Goal: Check status: Check status

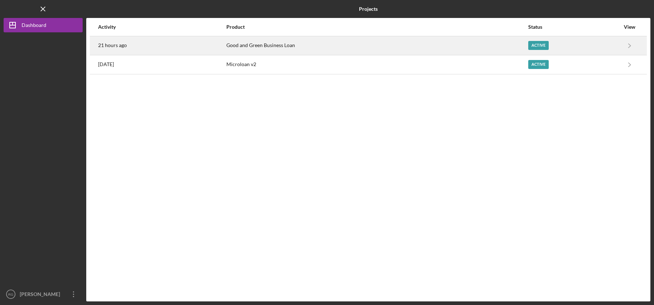
click at [171, 43] on div "21 hours ago" at bounding box center [162, 46] width 128 height 18
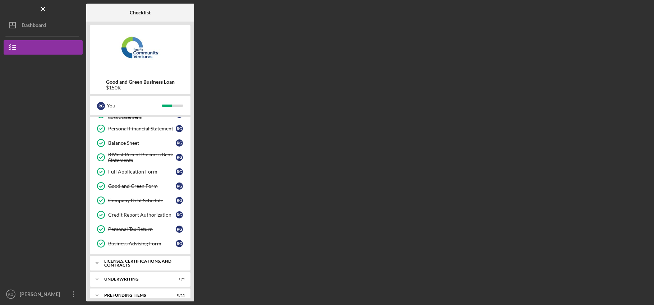
scroll to position [84, 0]
click at [118, 267] on div "Icon/Expander Licenses, Certifications, and Contracts 0 / 6" at bounding box center [140, 263] width 101 height 14
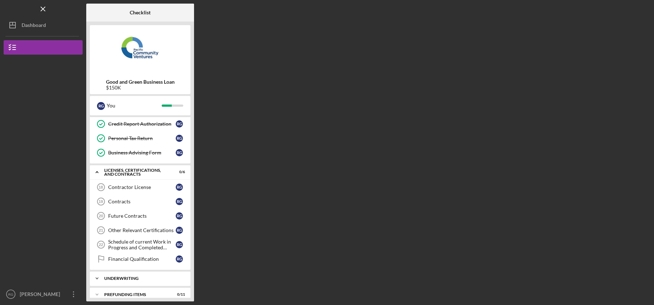
scroll to position [174, 0]
click at [135, 278] on div "Underwriting" at bounding box center [142, 279] width 77 height 4
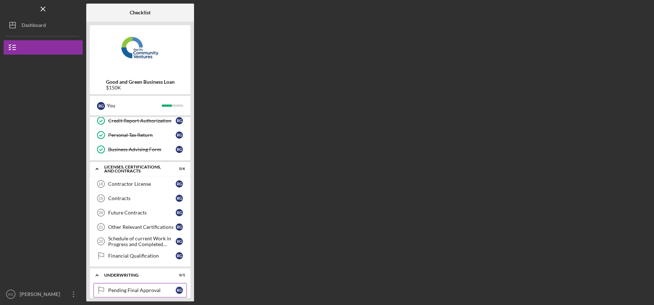
click at [136, 289] on div "Pending Final Approval" at bounding box center [142, 290] width 68 height 6
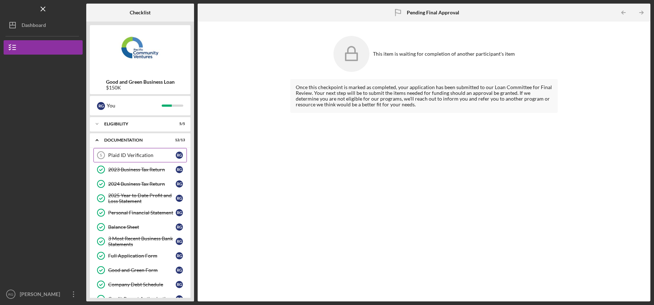
click at [136, 153] on div "Plaid ID Verification" at bounding box center [142, 155] width 68 height 6
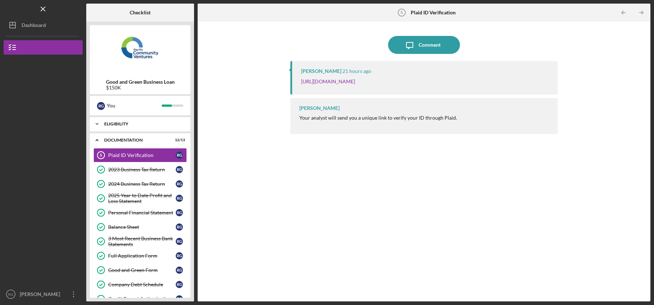
click at [133, 121] on div "Icon/Expander Eligibility 5 / 5" at bounding box center [140, 124] width 101 height 14
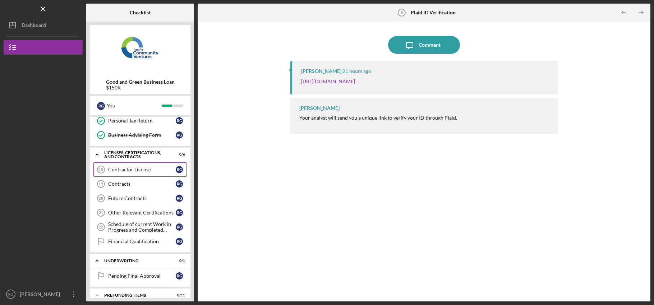
scroll to position [268, 0]
click at [146, 246] on link "Financial Qualification Financial Qualification R G" at bounding box center [139, 242] width 93 height 14
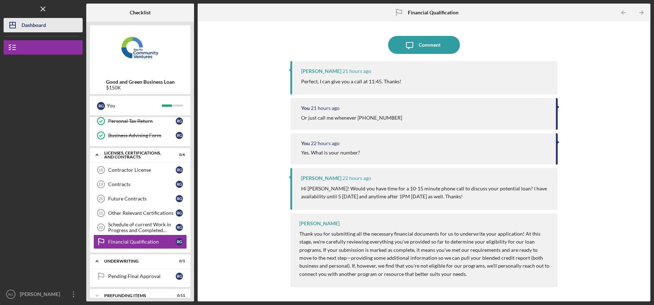
click at [39, 22] on div "Dashboard" at bounding box center [34, 26] width 24 height 16
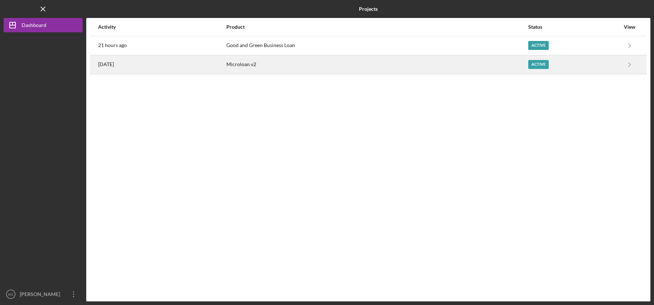
click at [192, 64] on div "[DATE]" at bounding box center [162, 65] width 128 height 18
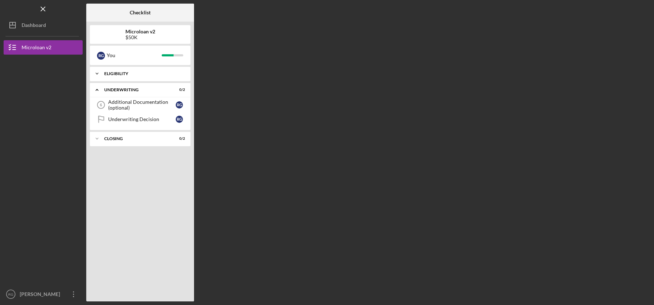
click at [154, 73] on div "Eligibility" at bounding box center [142, 73] width 77 height 4
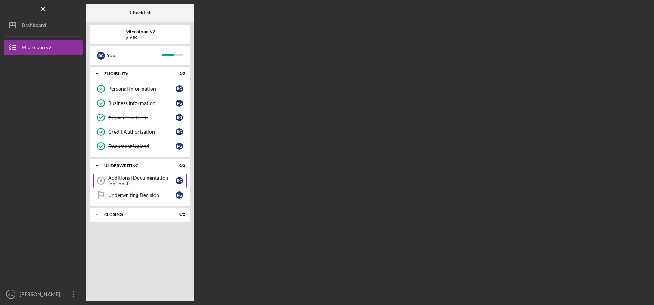
click at [122, 182] on div "Additional Documentation (optional)" at bounding box center [142, 180] width 68 height 11
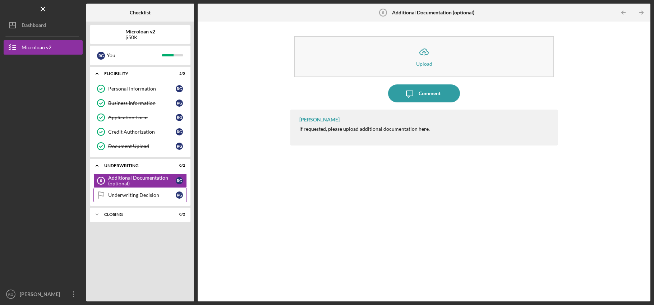
click at [121, 189] on link "Underwriting Decision Underwriting Decision R G" at bounding box center [139, 195] width 93 height 14
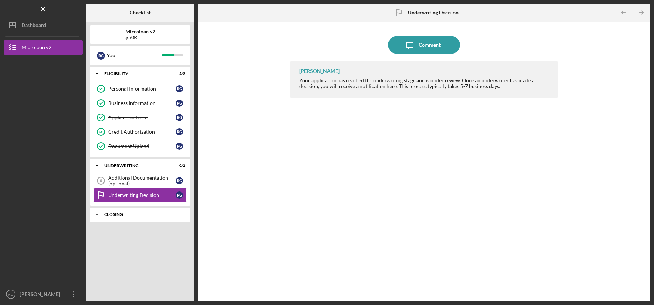
click at [134, 210] on div "Icon/Expander Closing 0 / 2" at bounding box center [140, 214] width 101 height 14
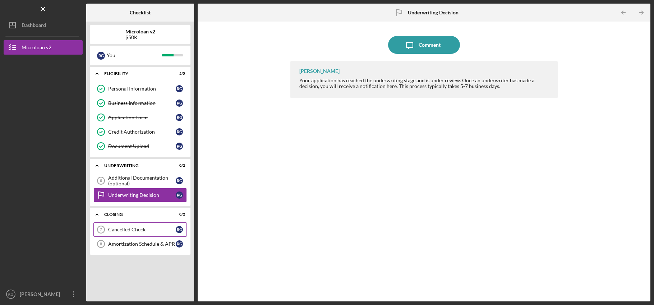
click at [129, 226] on link "Cancelled Check 7 Cancelled Check R G" at bounding box center [139, 229] width 93 height 14
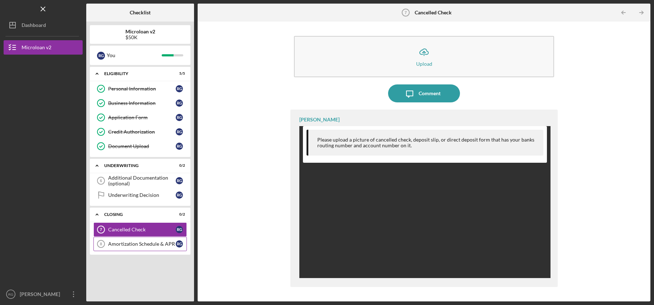
click at [125, 244] on div "Amortization Schedule & APR" at bounding box center [142, 244] width 68 height 6
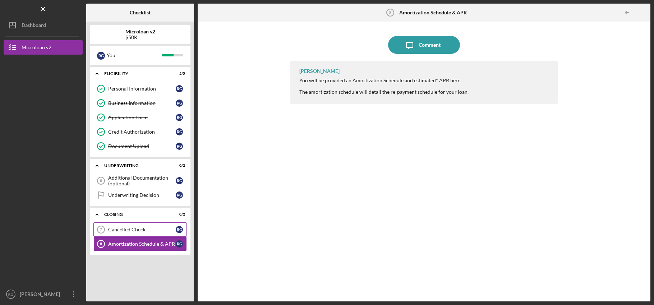
click at [144, 223] on link "Cancelled Check 7 Cancelled Check R G" at bounding box center [139, 229] width 93 height 14
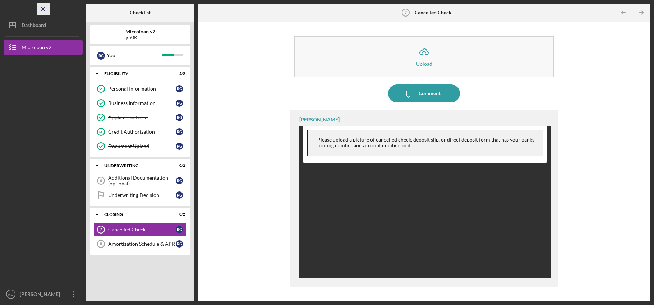
click at [42, 10] on line "button" at bounding box center [43, 9] width 4 height 4
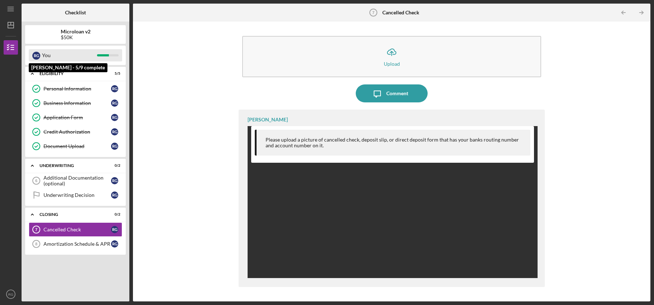
click at [43, 55] on div "You" at bounding box center [69, 55] width 55 height 12
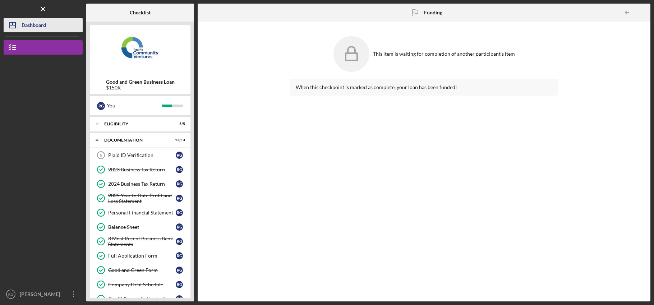
scroll to position [264, 0]
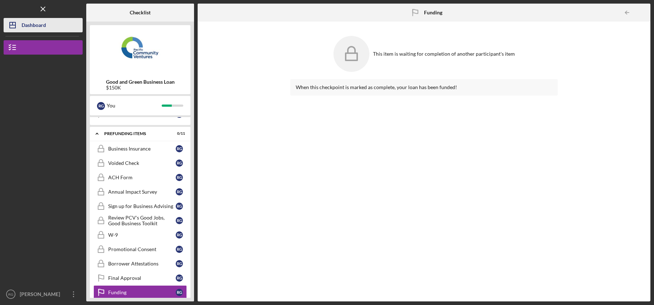
click at [51, 28] on button "Icon/Dashboard Dashboard" at bounding box center [43, 25] width 79 height 14
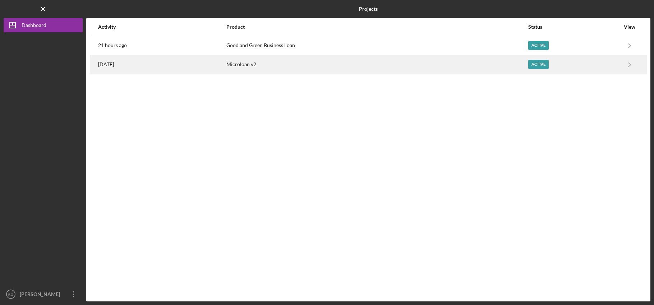
click at [250, 67] on div "Microloan v2" at bounding box center [376, 65] width 301 height 18
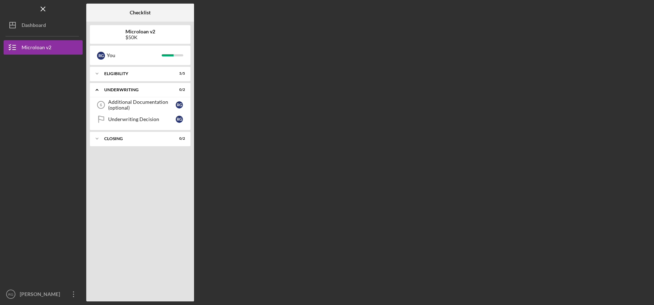
click at [146, 146] on div "Icon/Expander Closing 0 / 2" at bounding box center [140, 139] width 101 height 14
click at [148, 139] on div "Closing" at bounding box center [142, 138] width 77 height 4
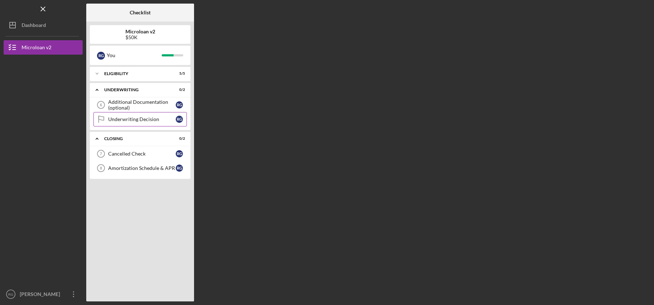
click at [156, 120] on div "Underwriting Decision" at bounding box center [142, 119] width 68 height 6
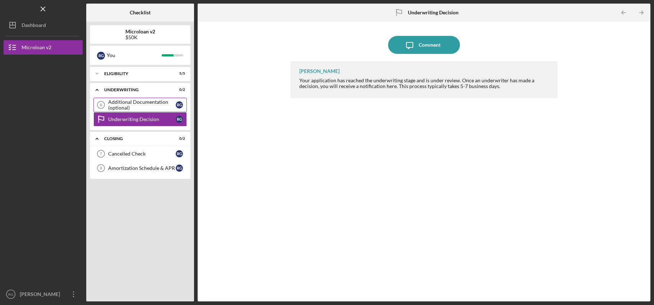
click at [157, 102] on div "Additional Documentation (optional)" at bounding box center [142, 104] width 68 height 11
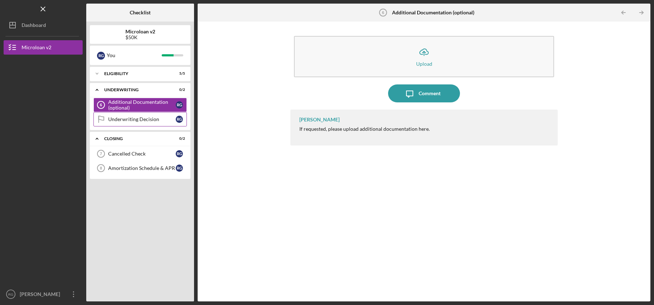
click at [149, 119] on div "Underwriting Decision" at bounding box center [142, 119] width 68 height 6
